Goal: Information Seeking & Learning: Learn about a topic

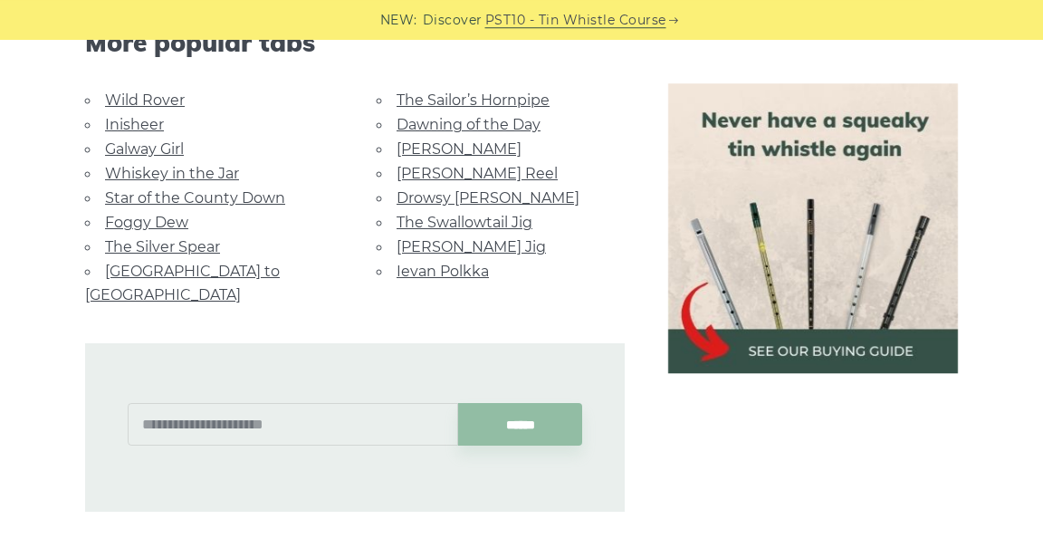
scroll to position [1043, 0]
click at [463, 182] on link "[PERSON_NAME] Reel" at bounding box center [477, 175] width 161 height 17
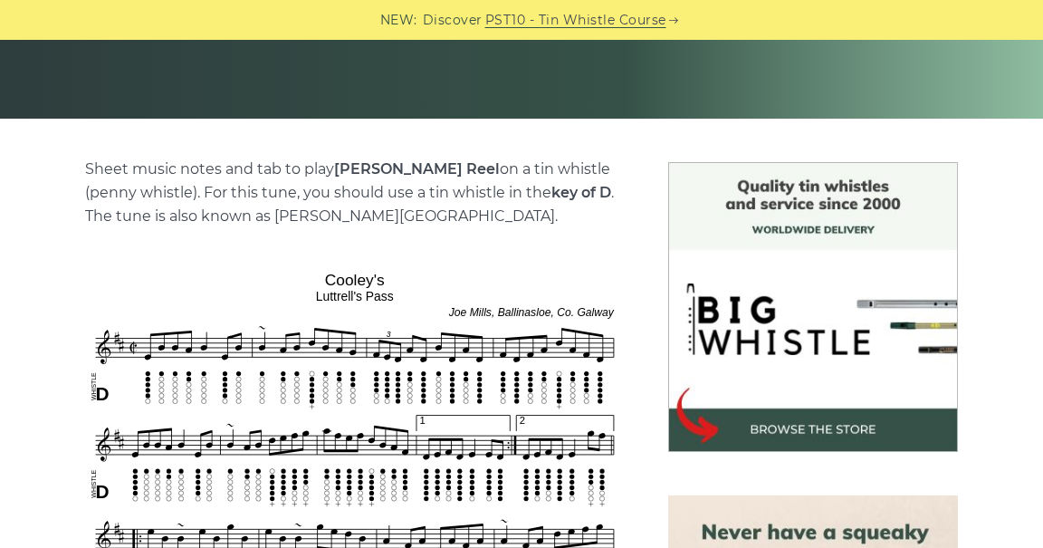
scroll to position [375, 0]
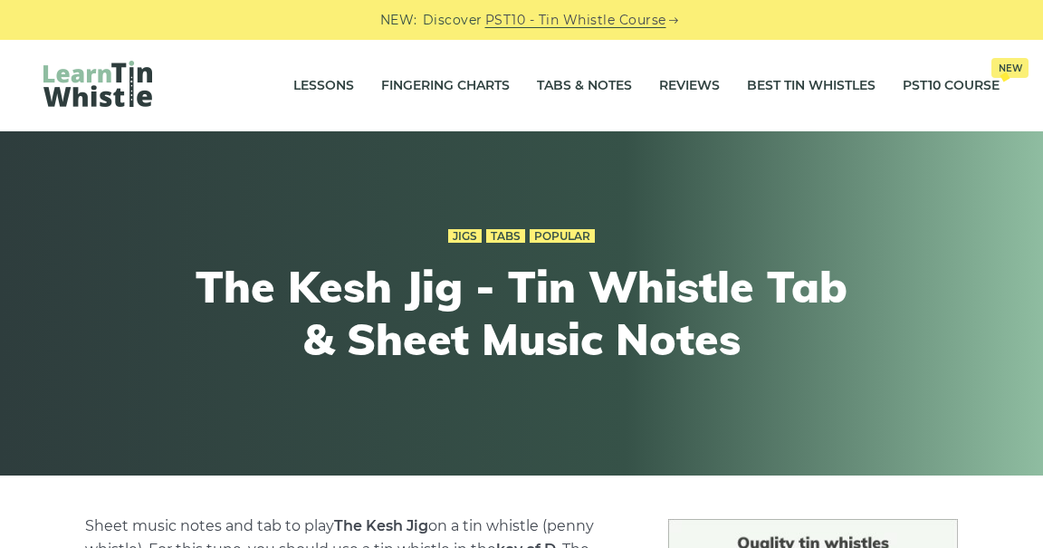
scroll to position [1042, 0]
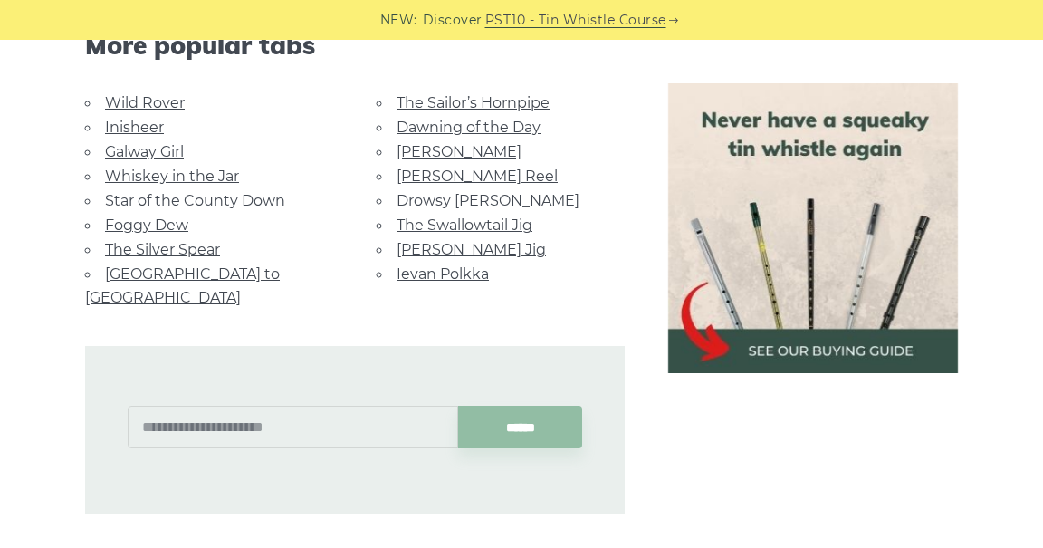
click at [181, 252] on link "The Silver Spear" at bounding box center [162, 249] width 115 height 17
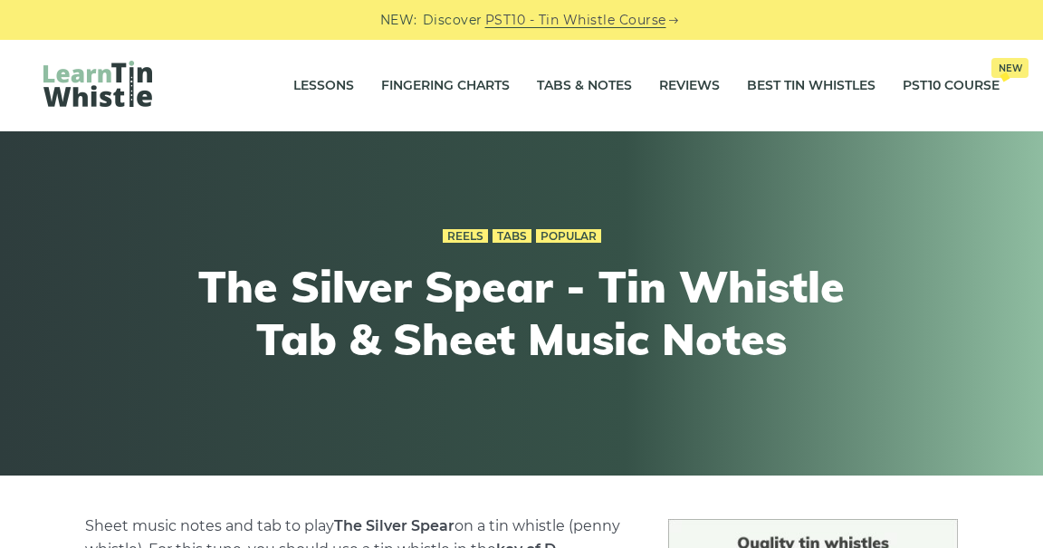
click at [463, 241] on link "Reels" at bounding box center [465, 236] width 45 height 14
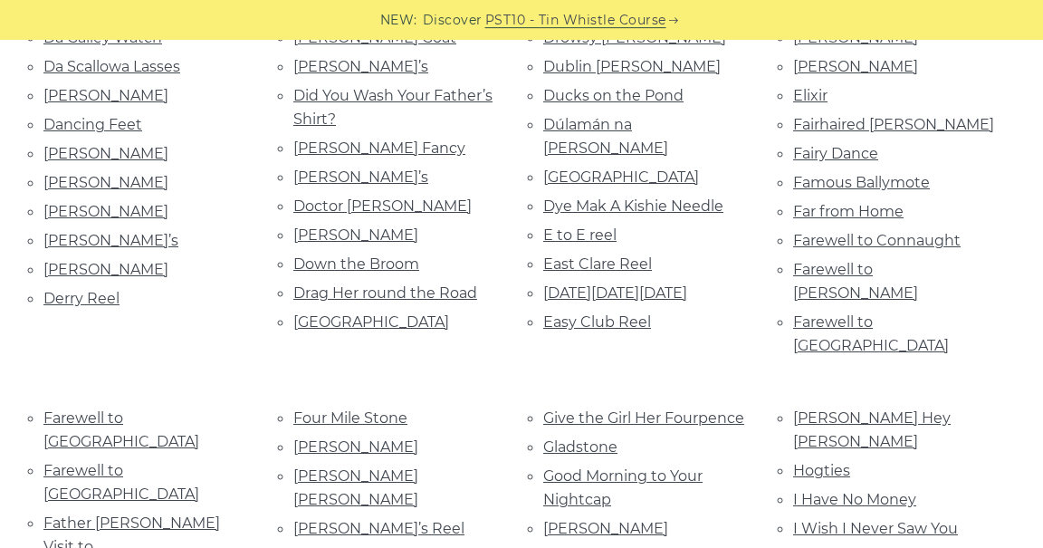
scroll to position [1253, 0]
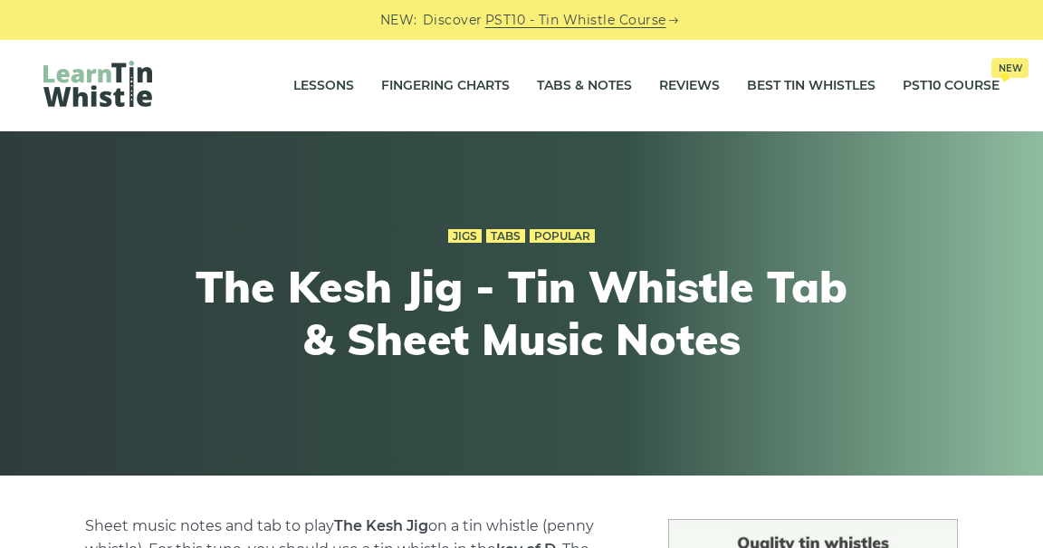
scroll to position [1042, 0]
